Goal: Information Seeking & Learning: Learn about a topic

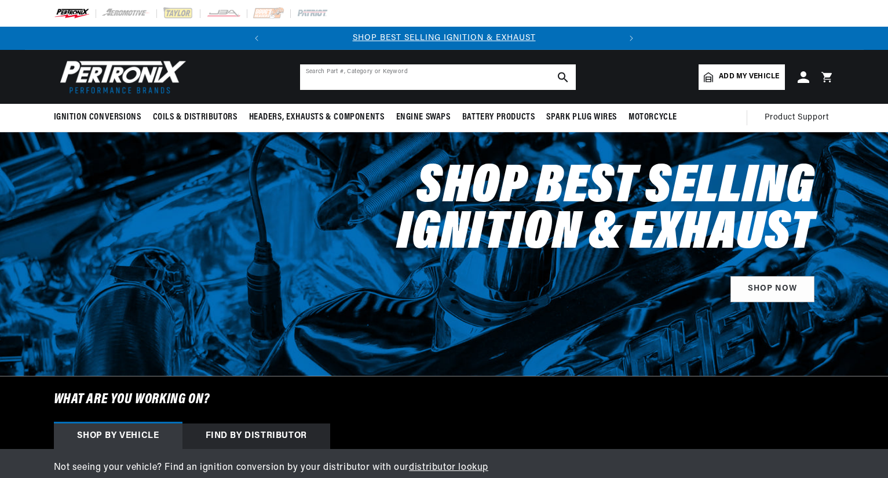
click at [413, 78] on input "text" at bounding box center [438, 77] width 276 height 26
type input "1844"
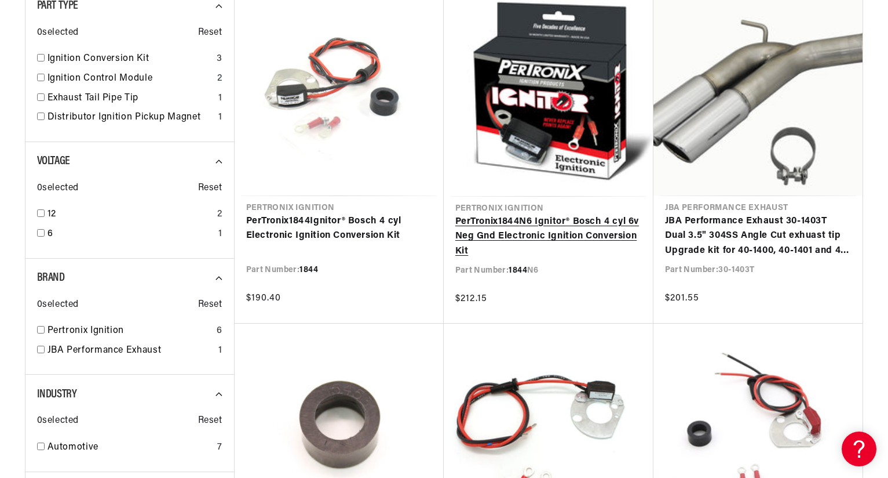
scroll to position [234, 0]
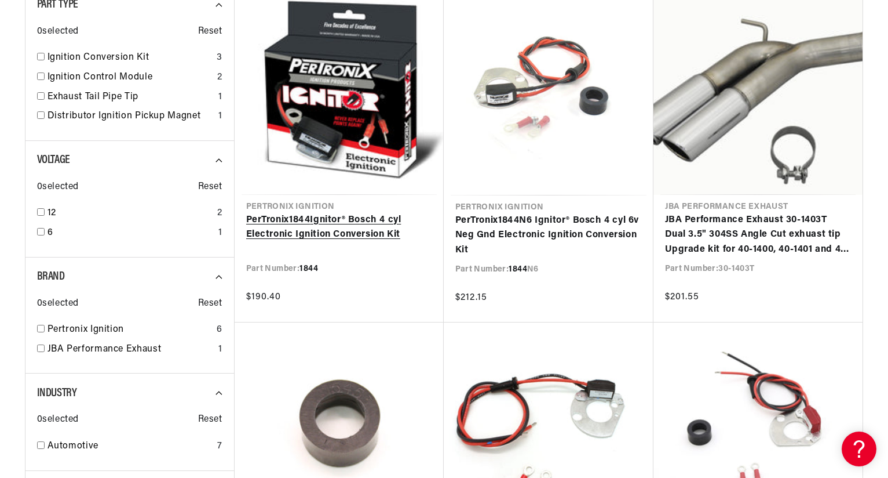
click at [321, 237] on link "PerTronix 1844 Ignitor® Bosch 4 cyl Electronic Ignition Conversion Kit" at bounding box center [339, 228] width 186 height 30
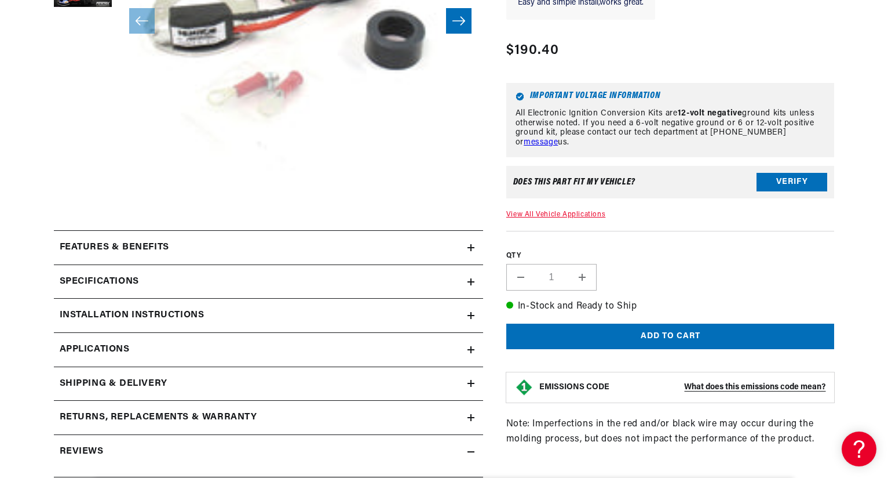
scroll to position [458, 0]
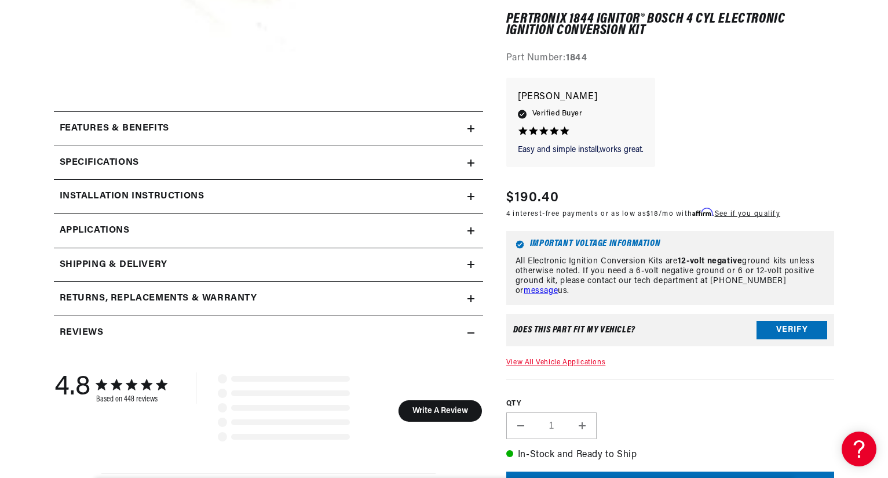
click at [118, 224] on span "Applications" at bounding box center [95, 230] width 70 height 15
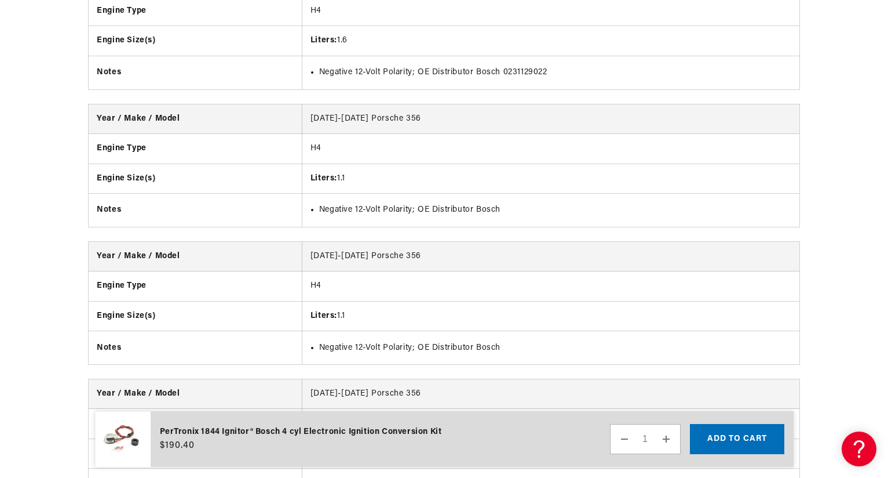
scroll to position [3013, 0]
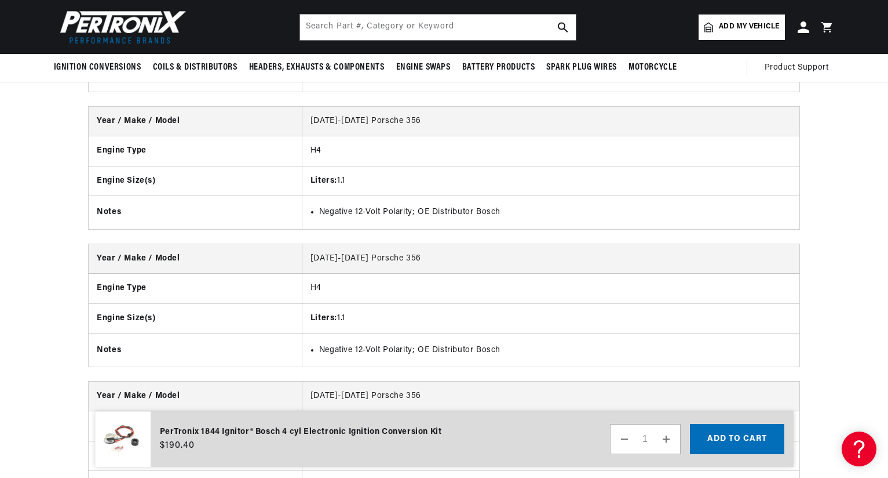
click at [592, 81] on li "Negative 12-Volt Polarity; OE Distributor Bosch 0231129022" at bounding box center [555, 74] width 472 height 13
drag, startPoint x: 558, startPoint y: 119, endPoint x: 317, endPoint y: 121, distance: 241.1
click at [317, 81] on ul "Negative 12-Volt Polarity; OE Distributor Bosch 0231129022" at bounding box center [551, 74] width 481 height 13
click at [538, 218] on li "Negative 12-Volt Polarity; OE Distributor Bosch" at bounding box center [555, 212] width 472 height 13
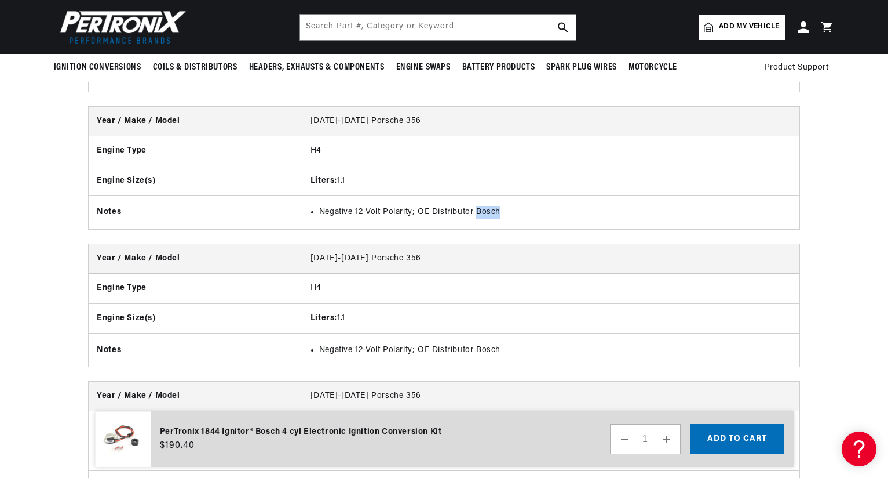
drag, startPoint x: 507, startPoint y: 254, endPoint x: 478, endPoint y: 256, distance: 29.6
click at [478, 218] on li "Negative 12-Volt Polarity; OE Distributor Bosch" at bounding box center [555, 212] width 472 height 13
copy li "Bosch"
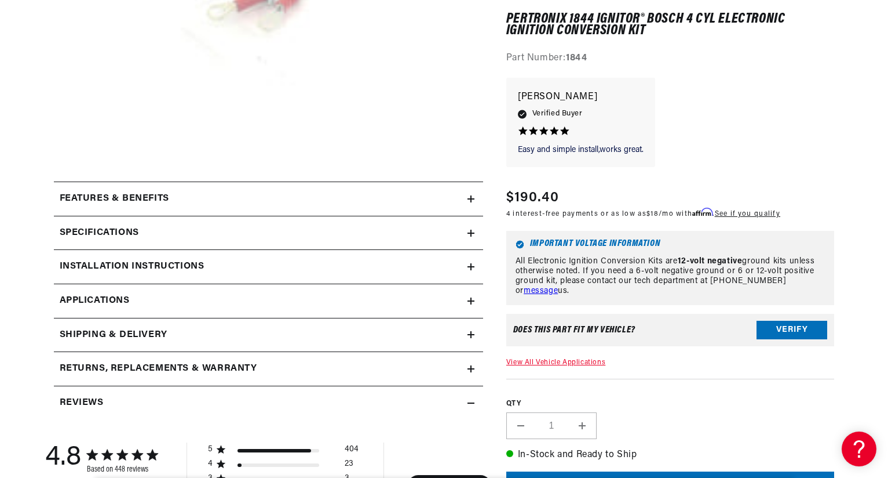
scroll to position [0, 0]
click at [120, 231] on h2 "Specifications" at bounding box center [99, 232] width 79 height 15
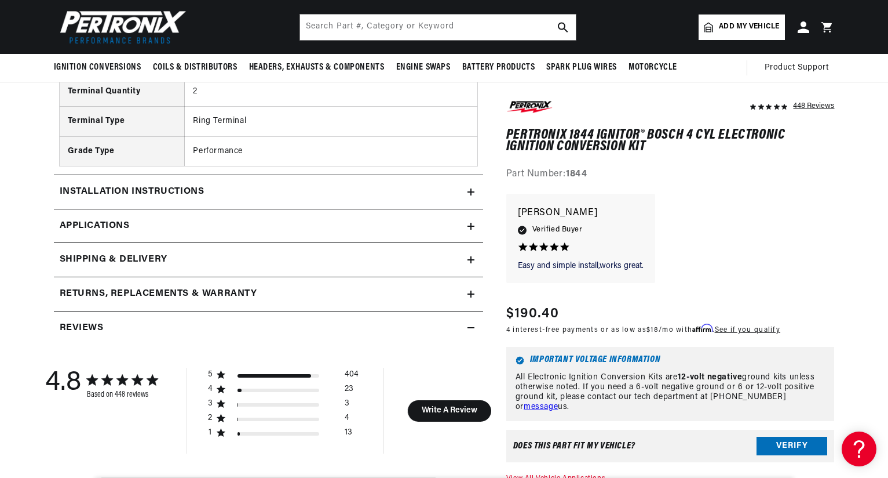
scroll to position [0, 319]
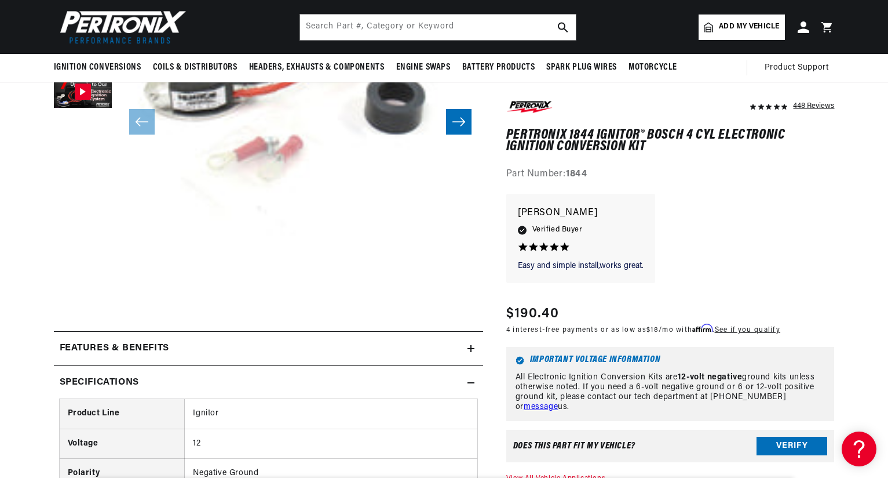
click at [472, 383] on icon at bounding box center [471, 382] width 7 height 7
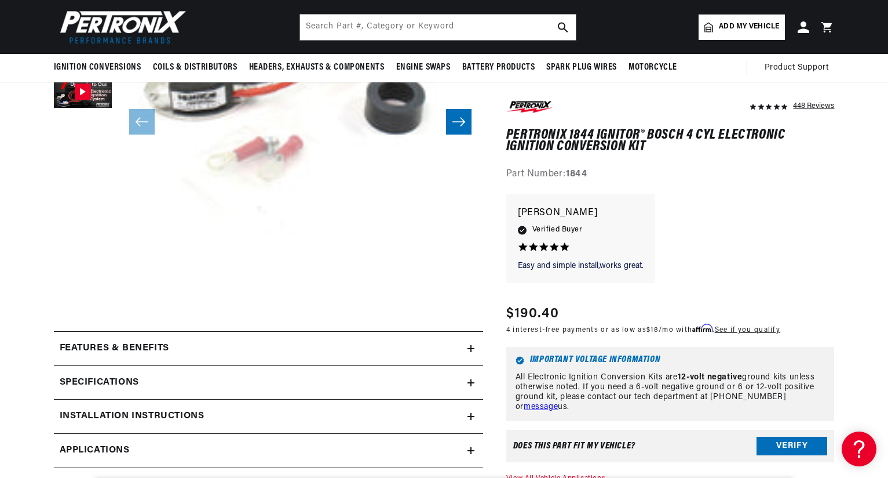
click at [475, 351] on summary "Features & Benefits" at bounding box center [268, 349] width 429 height 34
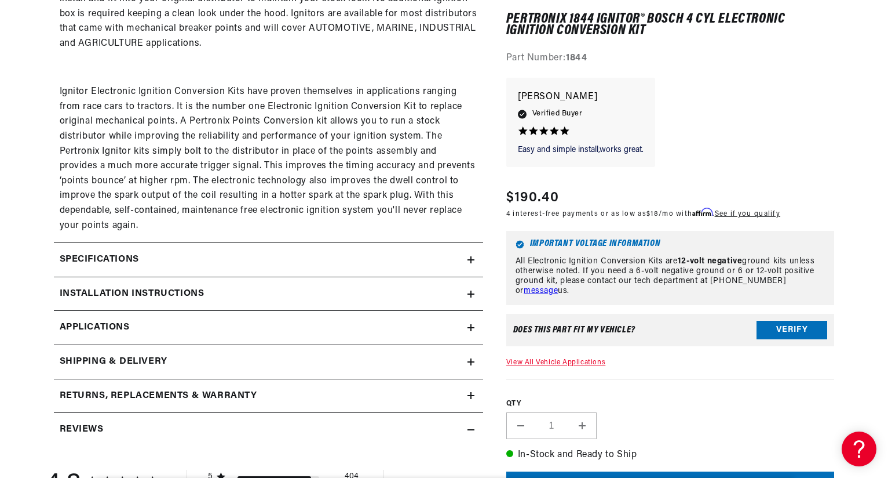
click at [106, 271] on summary "Specifications" at bounding box center [268, 260] width 429 height 34
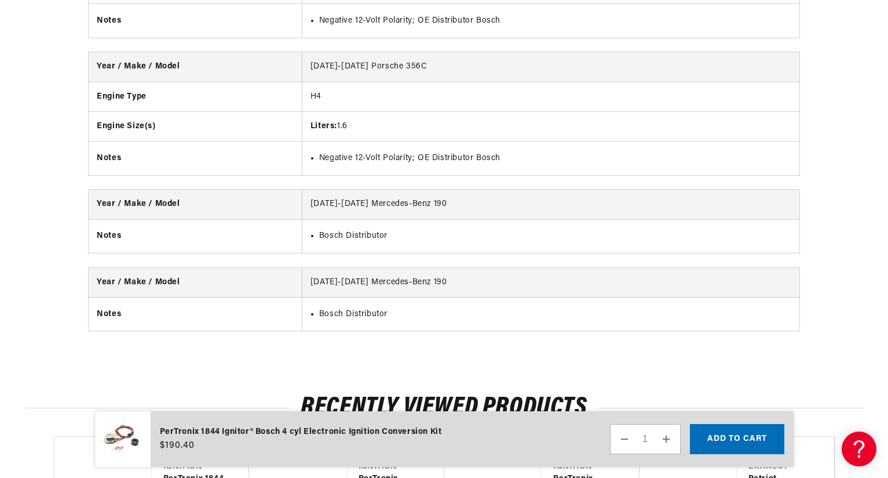
scroll to position [0, 351]
